Goal: Task Accomplishment & Management: Complete application form

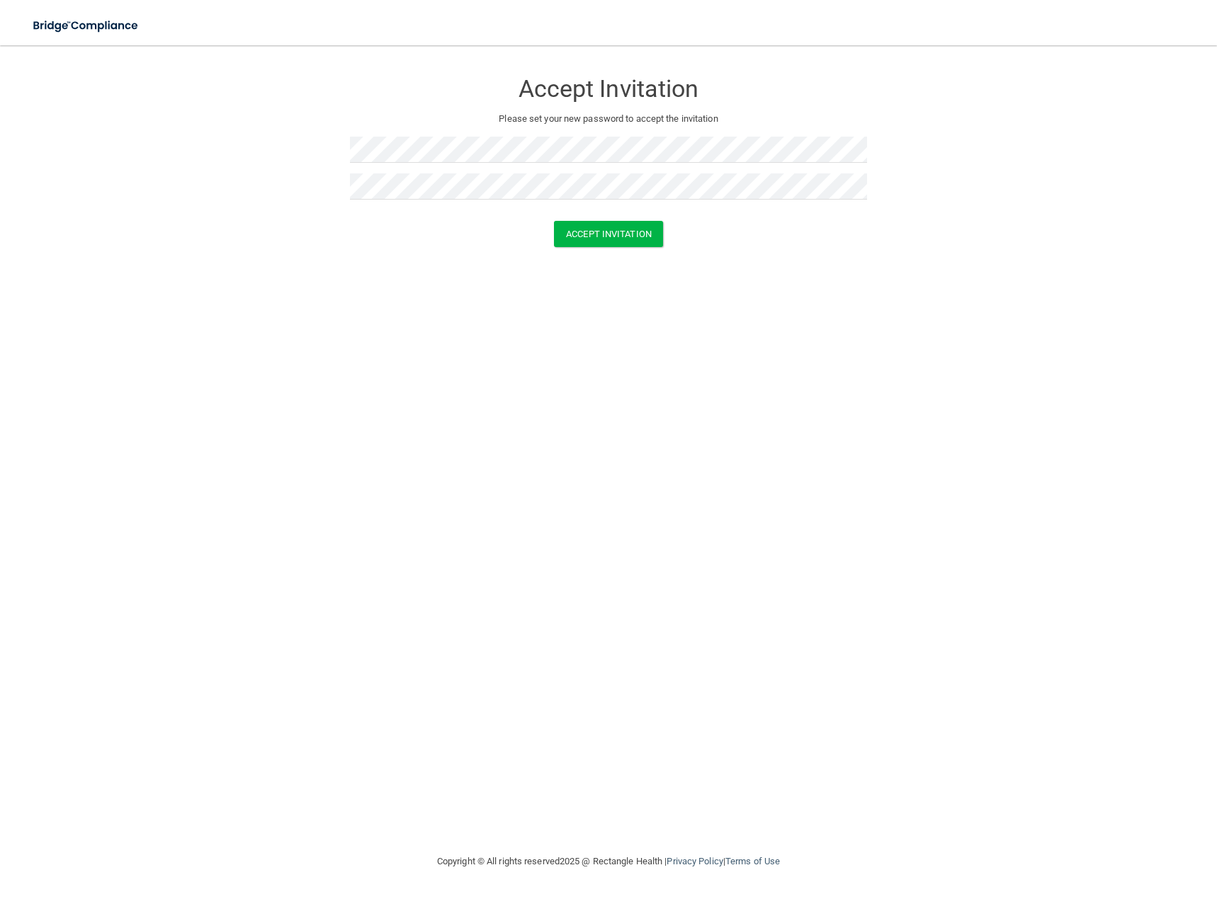
drag, startPoint x: 686, startPoint y: 298, endPoint x: 678, endPoint y: 280, distance: 20.0
click at [689, 298] on div "Accept Invitation Please set your new password to accept the invitation Accept …" at bounding box center [608, 449] width 1160 height 780
click at [628, 237] on button "Accept Invitation" at bounding box center [608, 234] width 109 height 26
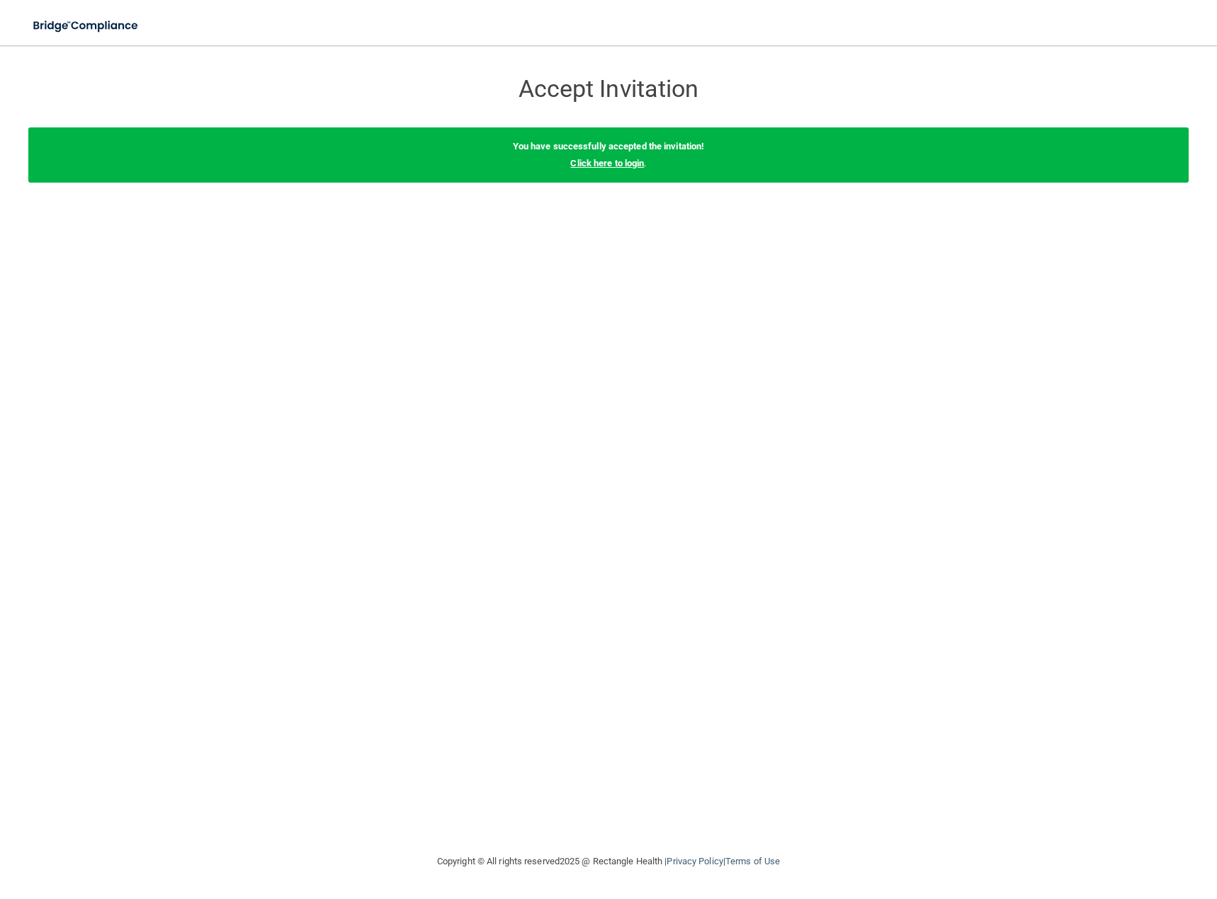
click at [628, 163] on link "Click here to login" at bounding box center [607, 163] width 74 height 11
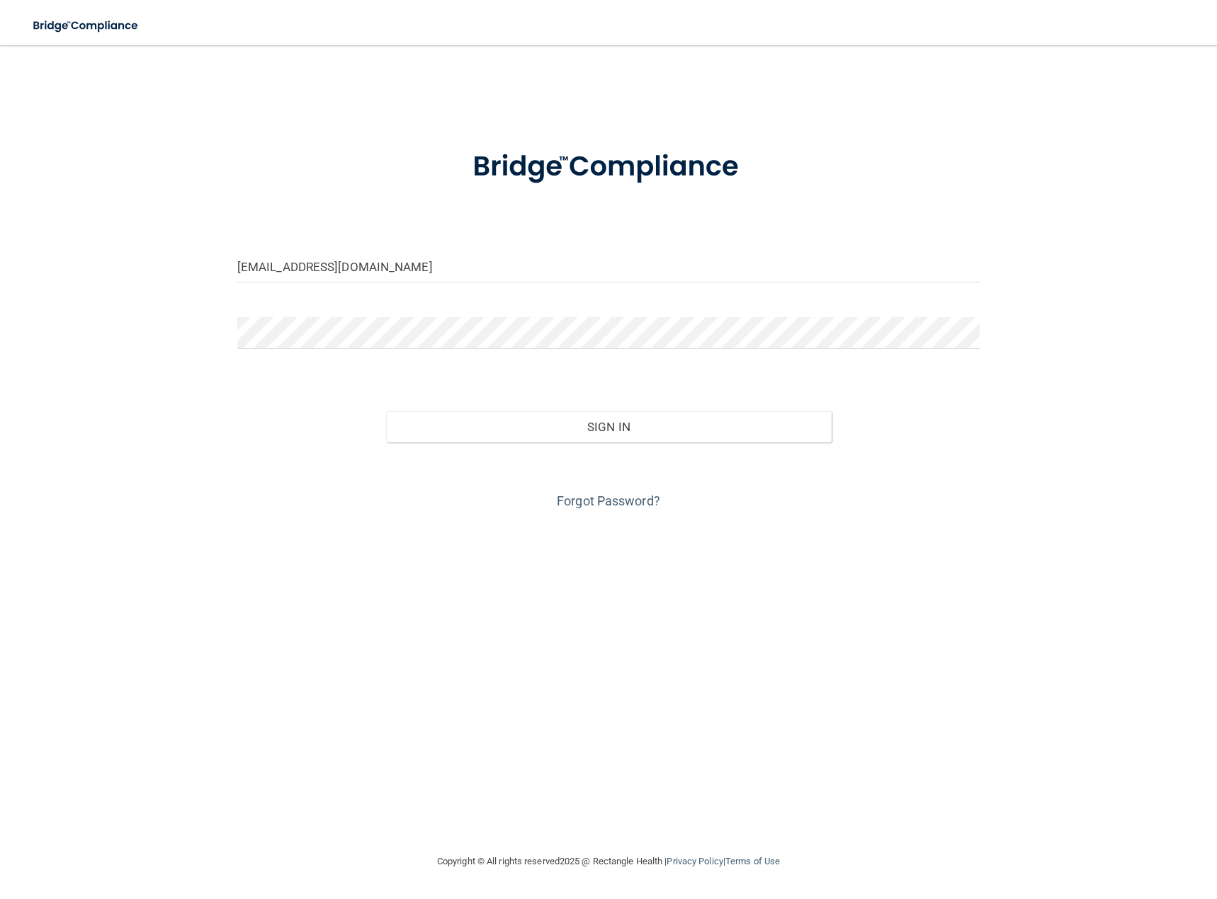
click at [538, 219] on form "alwaysover116@yahoo.com Invalid email/password. You don't have permission to ac…" at bounding box center [608, 321] width 742 height 382
click at [506, 239] on form "alwaysover116@yahoo.com Invalid email/password. You don't have permission to ac…" at bounding box center [608, 321] width 742 height 382
click at [495, 252] on input "alwaysover116@yahoo.com" at bounding box center [608, 267] width 742 height 32
drag, startPoint x: 407, startPoint y: 278, endPoint x: 216, endPoint y: 273, distance: 190.6
click at [216, 273] on div "alwaysover116@yahoo.com Invalid email/password. You don't have permission to ac…" at bounding box center [608, 449] width 1160 height 780
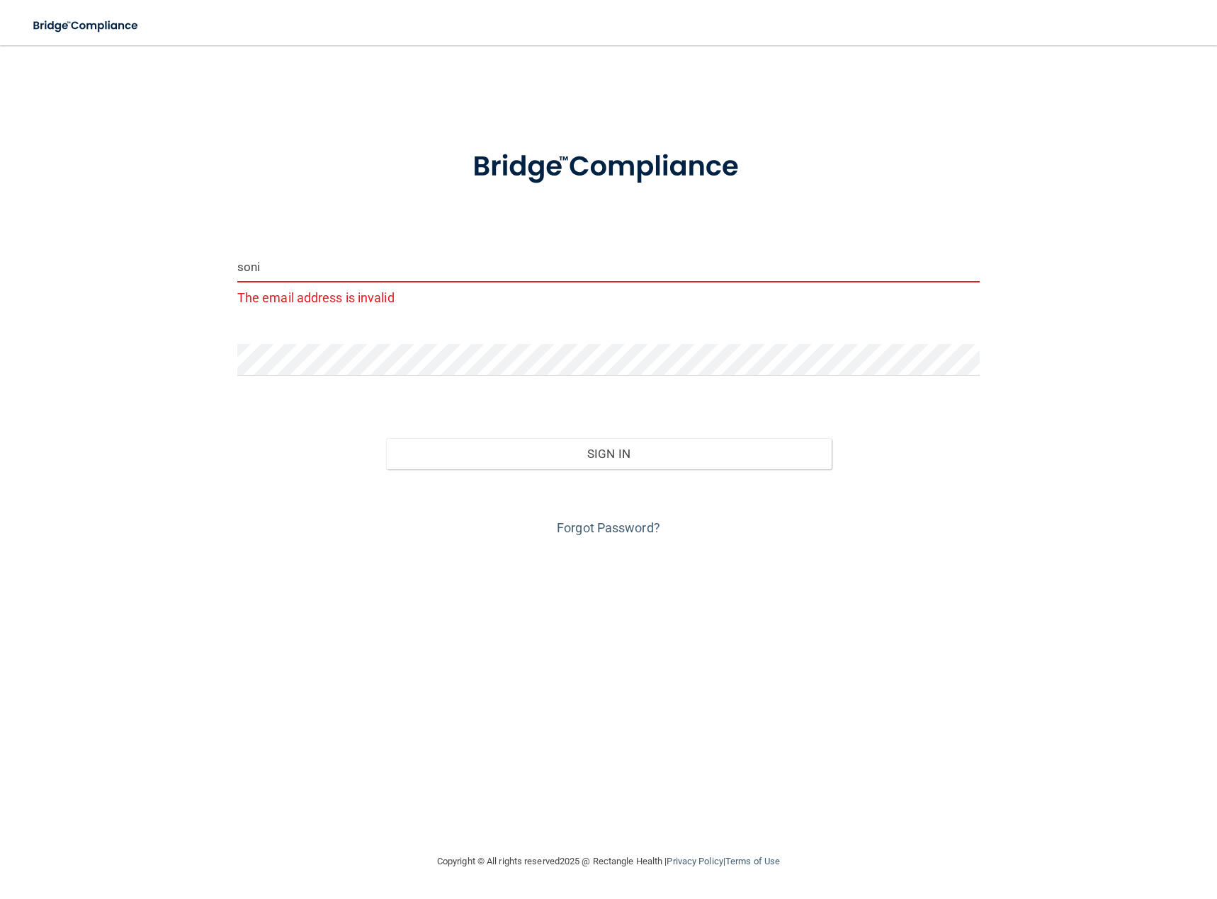
type input "[EMAIL_ADDRESS][DOMAIN_NAME]"
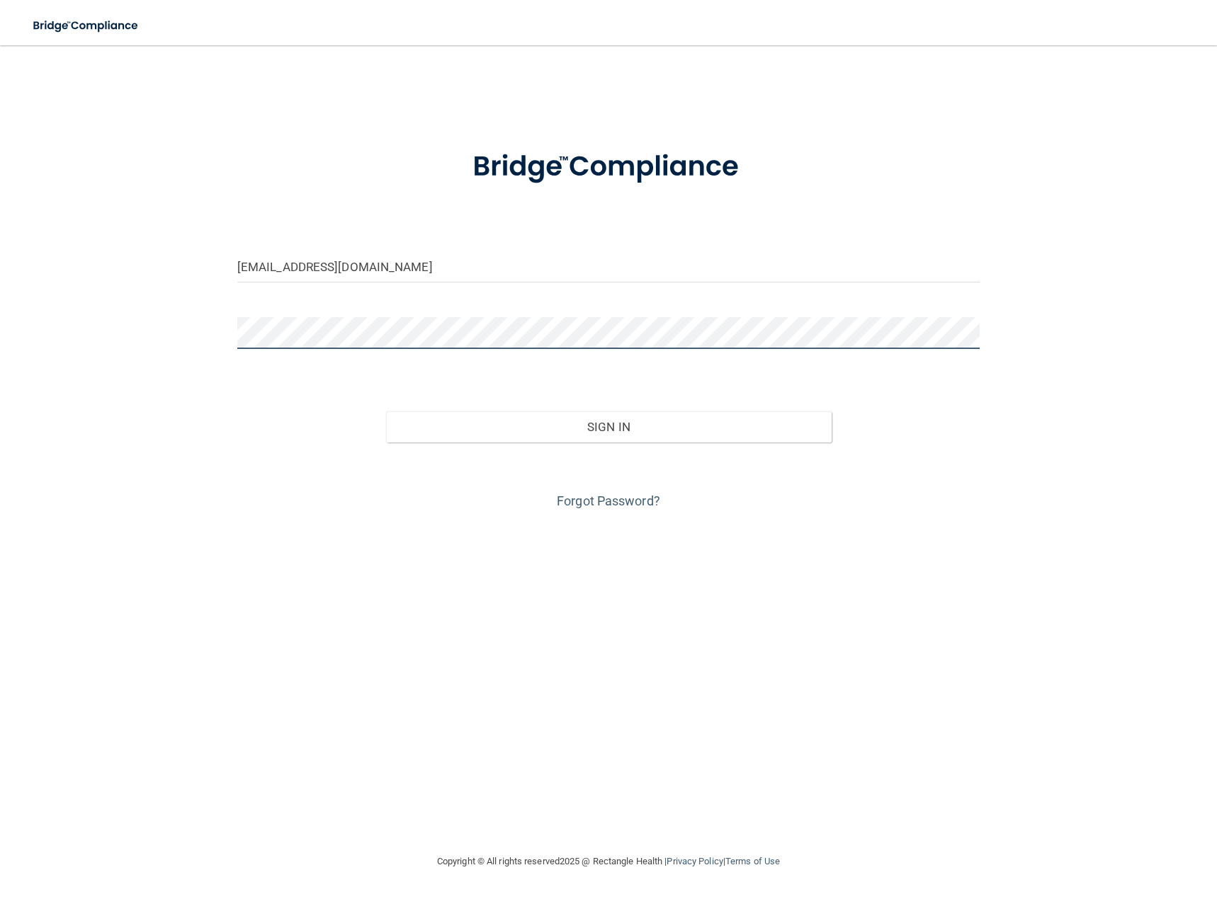
click at [235, 324] on div at bounding box center [609, 338] width 764 height 42
click at [386, 411] on button "Sign In" at bounding box center [608, 426] width 445 height 31
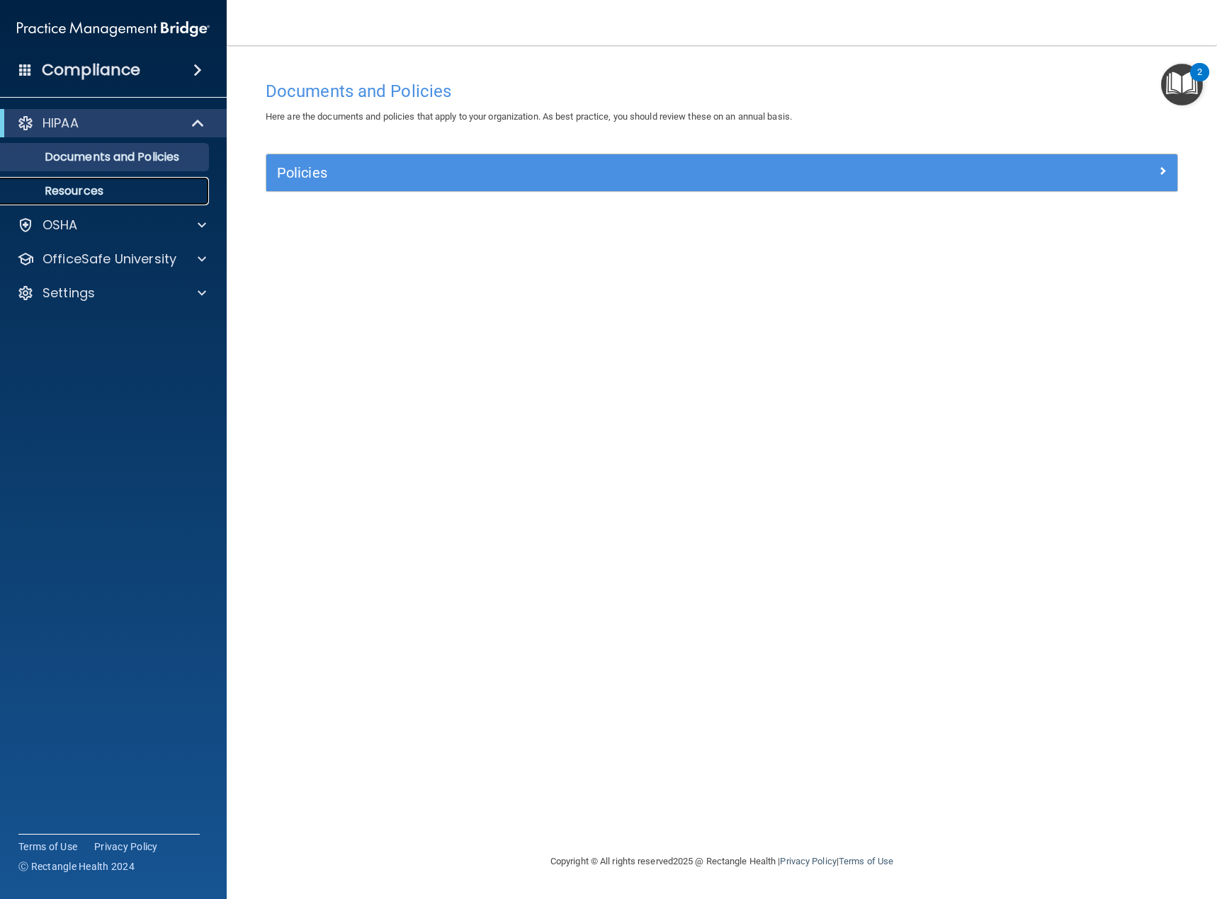
click at [74, 181] on link "Resources" at bounding box center [97, 191] width 223 height 28
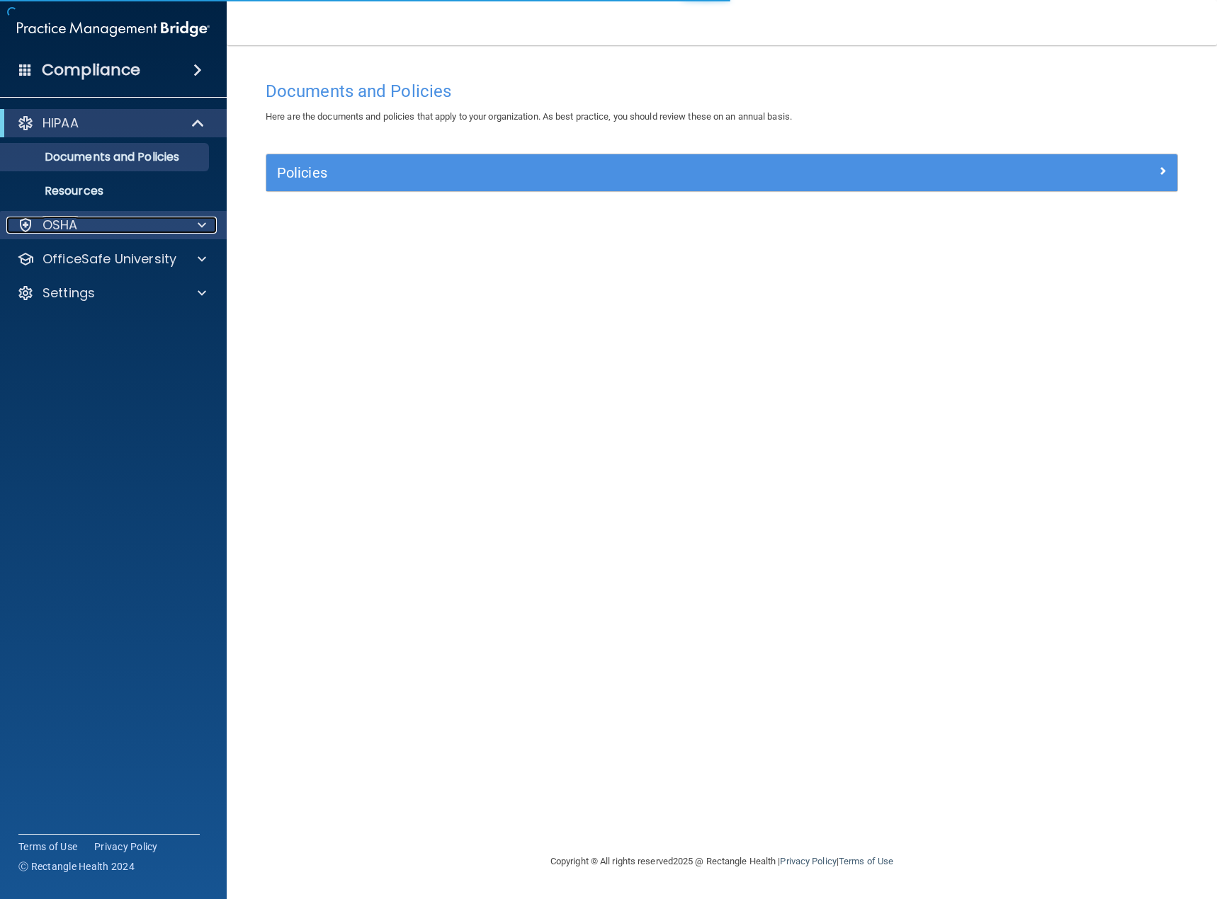
click at [131, 225] on div "OSHA" at bounding box center [94, 225] width 176 height 17
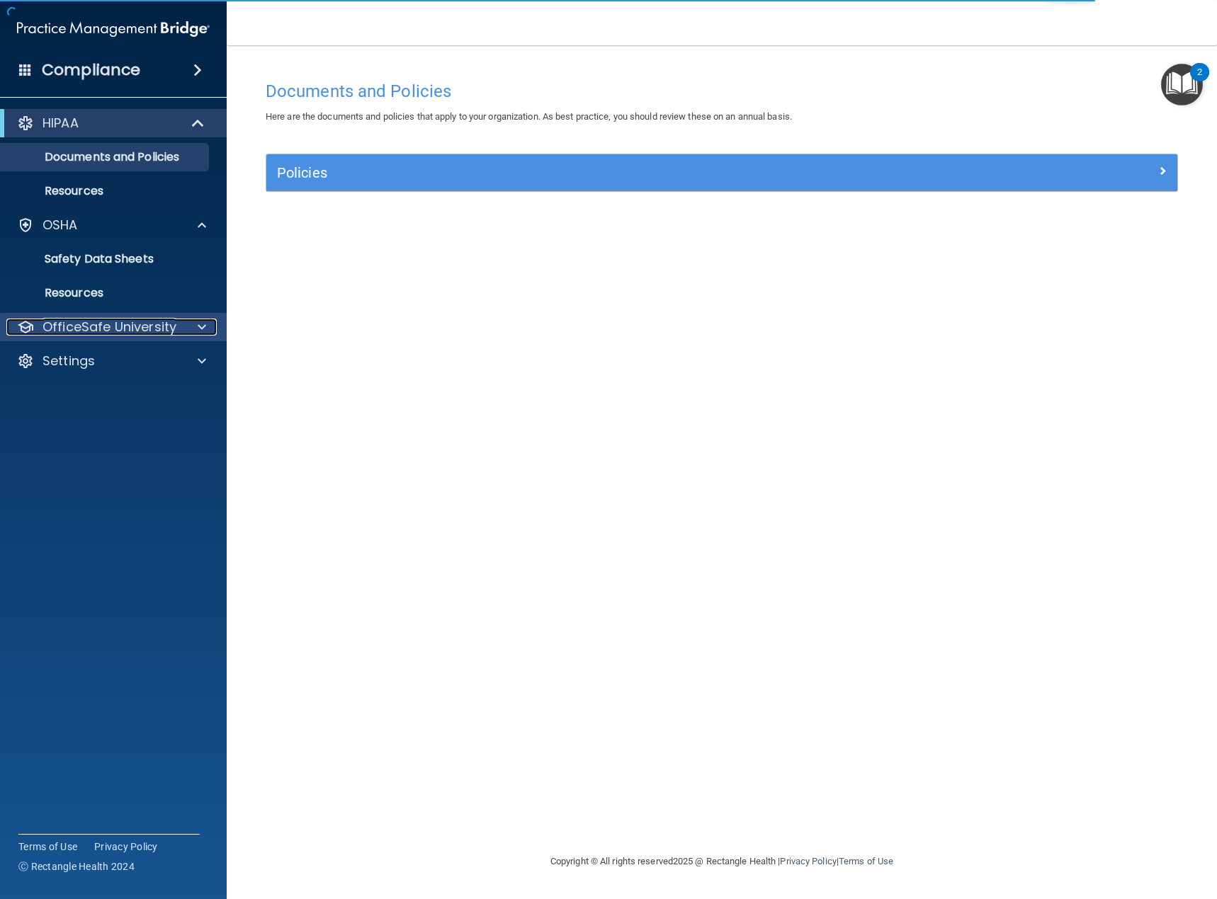
click at [130, 322] on p "OfficeSafe University" at bounding box center [109, 327] width 134 height 17
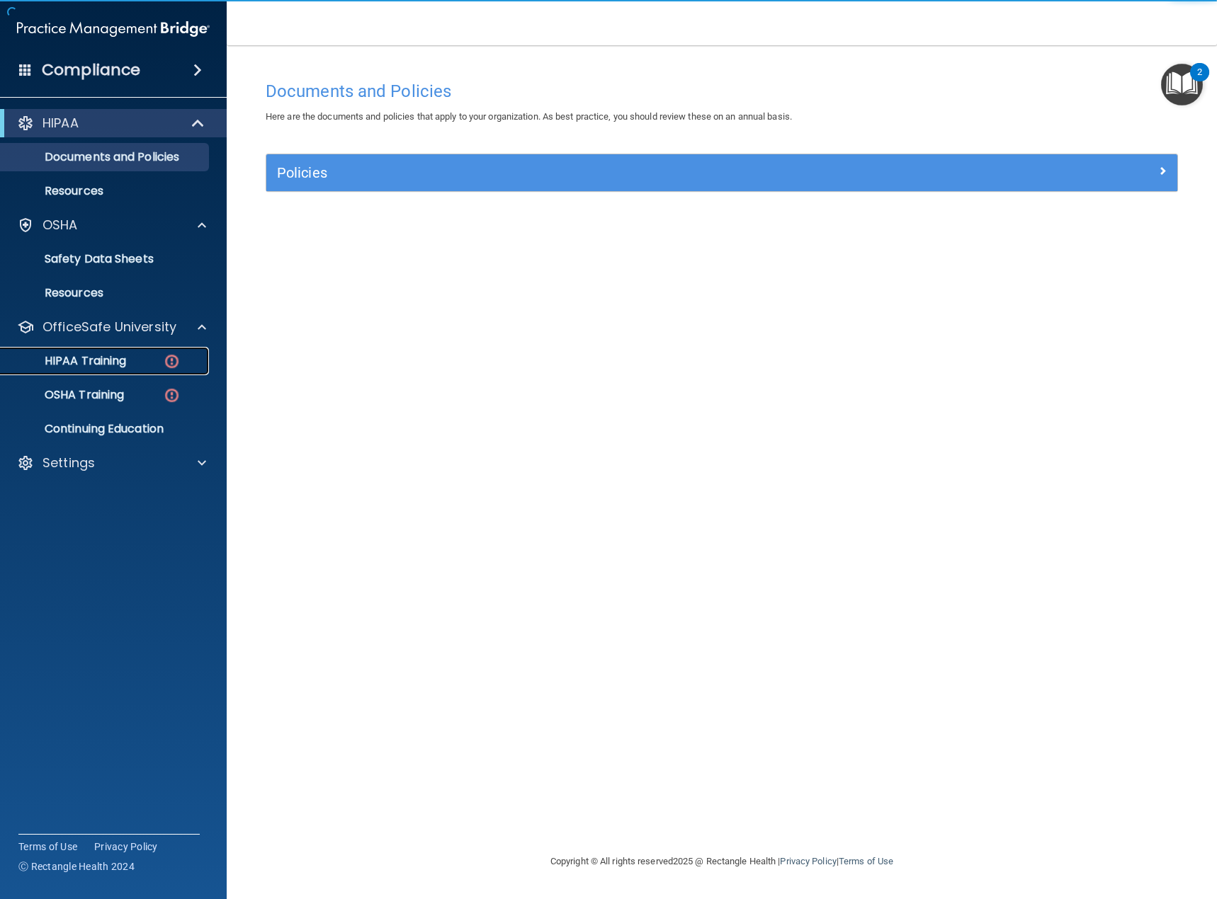
click at [121, 365] on p "HIPAA Training" at bounding box center [67, 361] width 117 height 14
